Goal: Task Accomplishment & Management: Complete application form

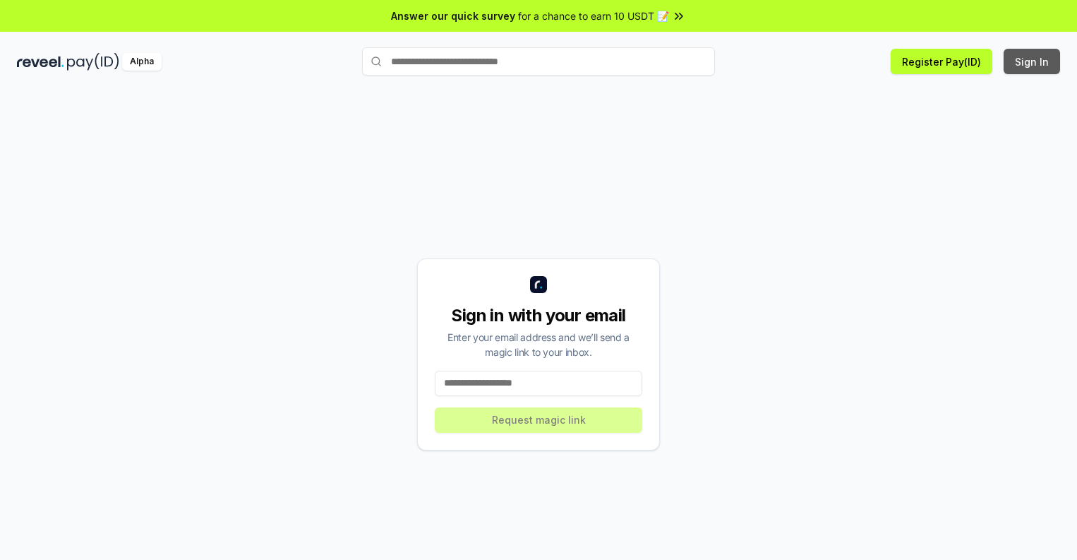
click at [1032, 61] on button "Sign In" at bounding box center [1032, 61] width 56 height 25
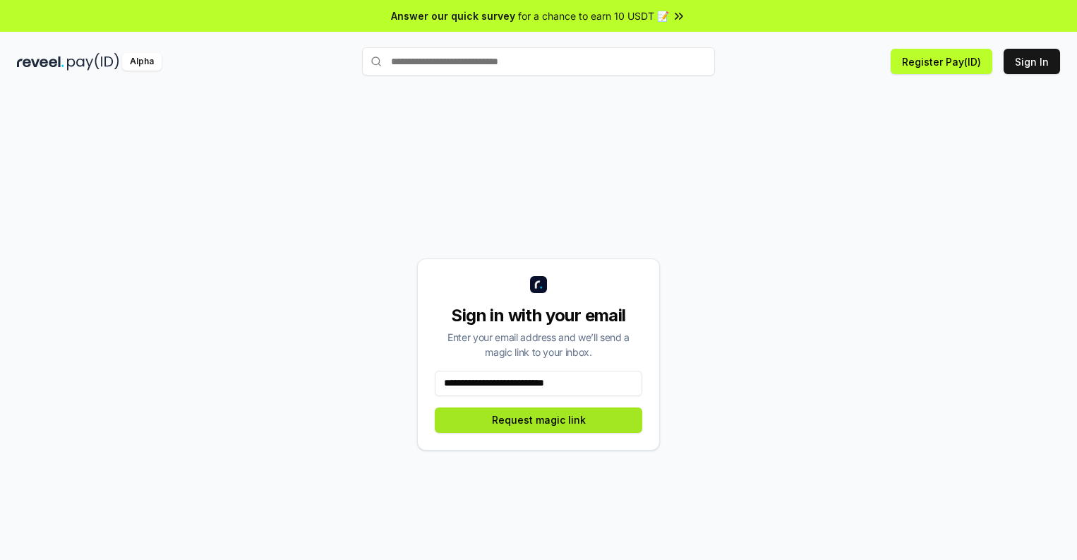
type input "**********"
click at [538, 419] on button "Request magic link" at bounding box center [538, 419] width 207 height 25
